Goal: Task Accomplishment & Management: Use online tool/utility

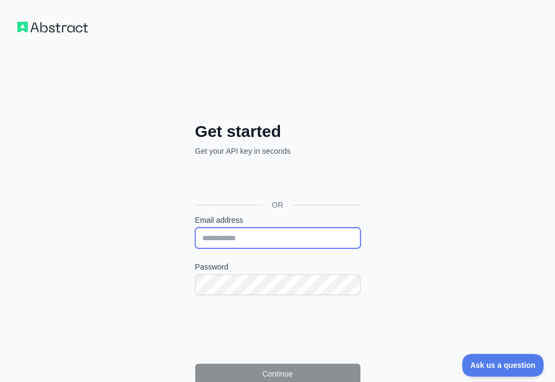
click at [195, 228] on input "Email address" at bounding box center [277, 238] width 165 height 21
paste input "**********"
type input "**********"
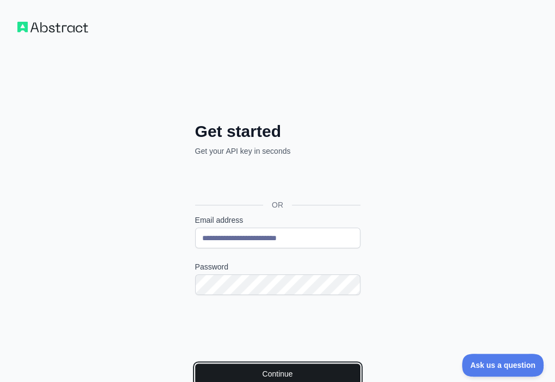
click at [195, 363] on button "Continue" at bounding box center [277, 373] width 165 height 21
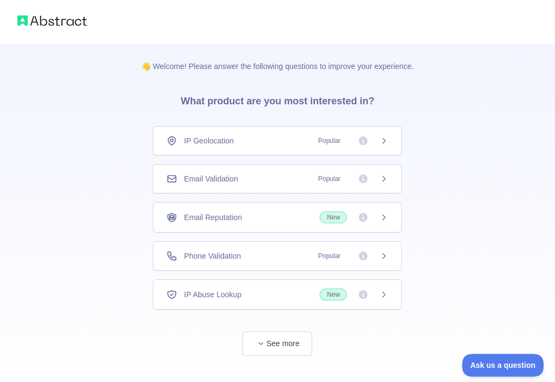
click at [267, 173] on div "Email Validation Popular" at bounding box center [277, 178] width 222 height 11
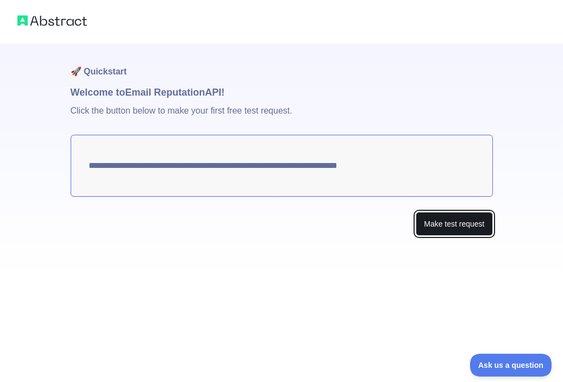
click at [426, 220] on button "Make test request" at bounding box center [453, 224] width 77 height 24
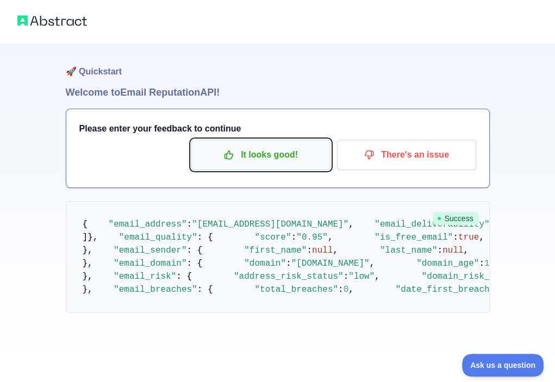
click at [278, 148] on p "It looks good!" at bounding box center [260, 155] width 123 height 18
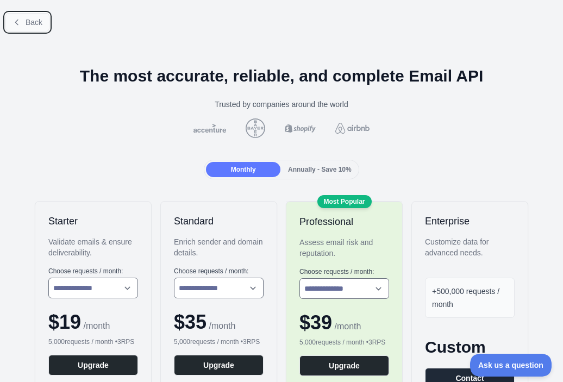
click at [39, 24] on span "Back" at bounding box center [34, 22] width 17 height 9
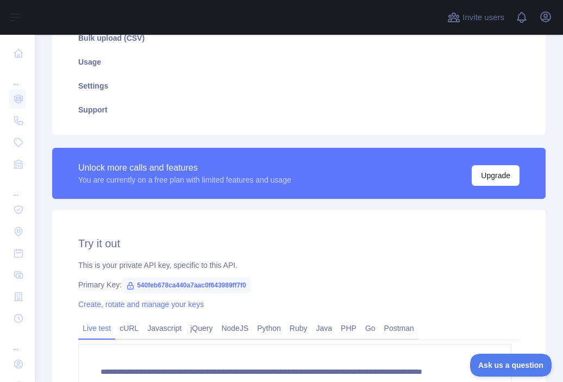
scroll to position [217, 0]
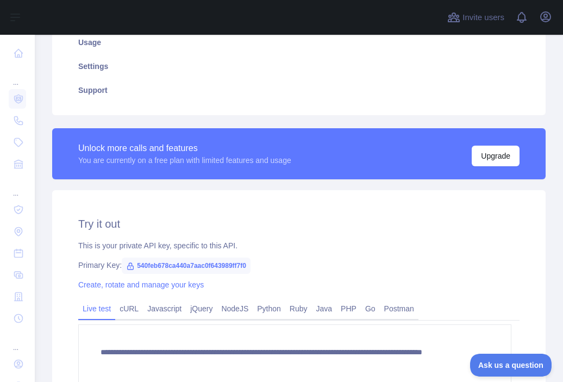
click at [226, 263] on span "540feb678ca440a7aac0f643989ff7f0" at bounding box center [186, 265] width 129 height 16
copy span "540feb678ca440a7aac0f643989ff7f0"
